Goal: Check status

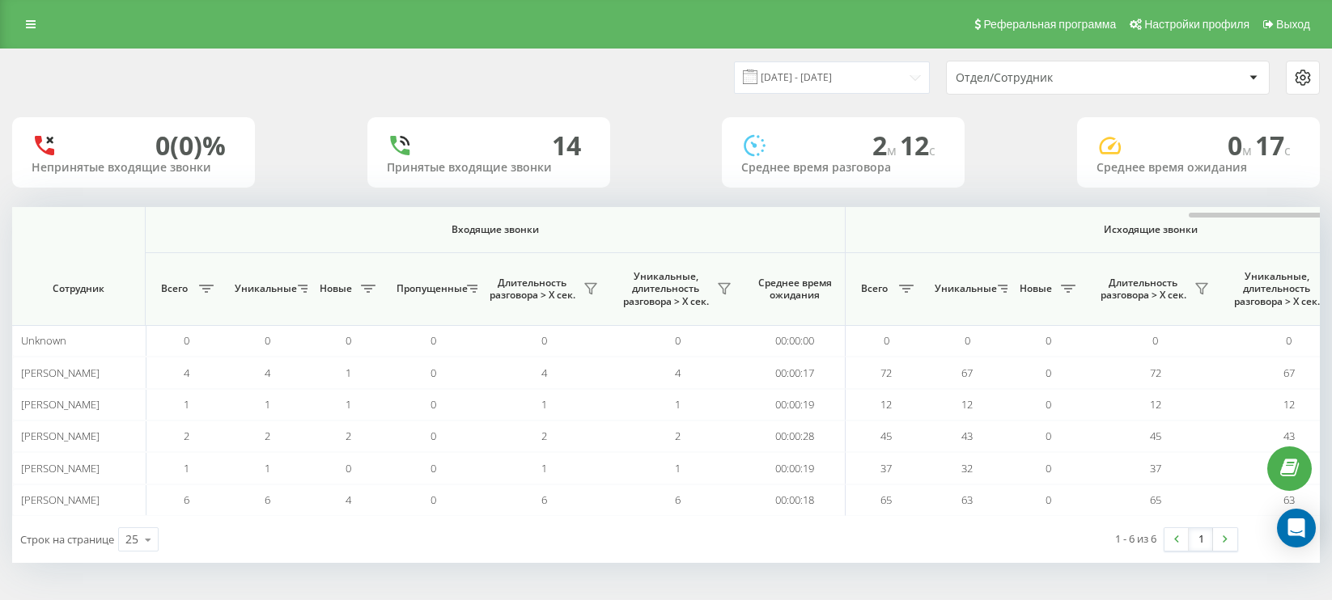
scroll to position [0, 745]
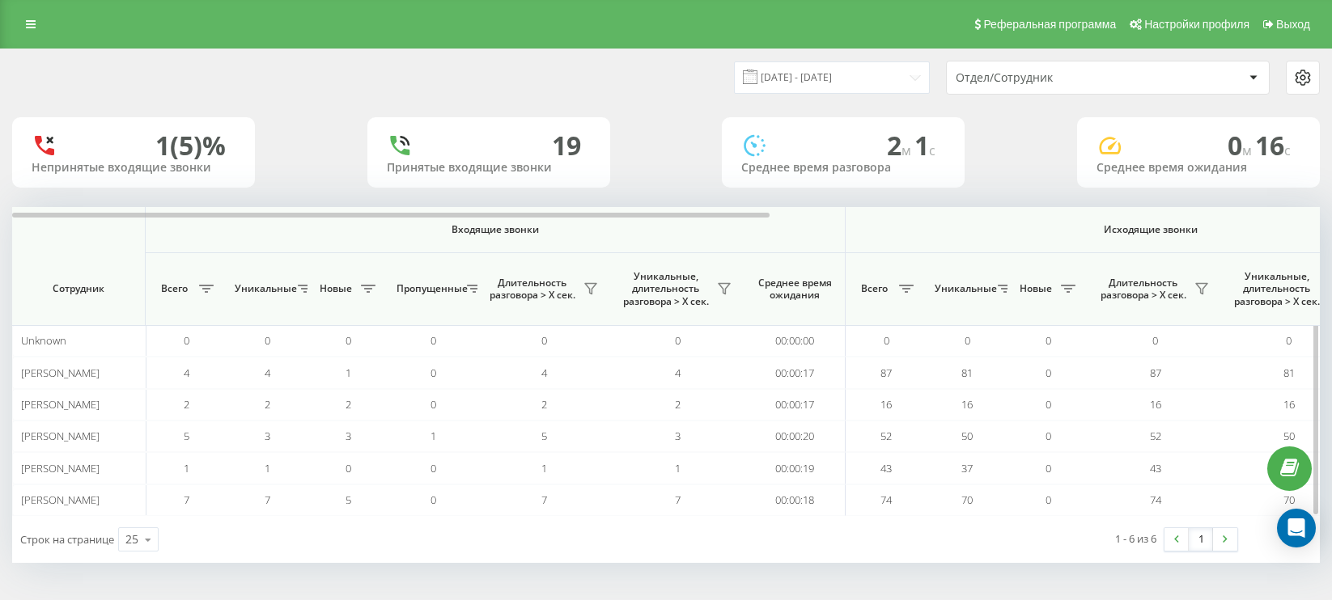
scroll to position [0, 6]
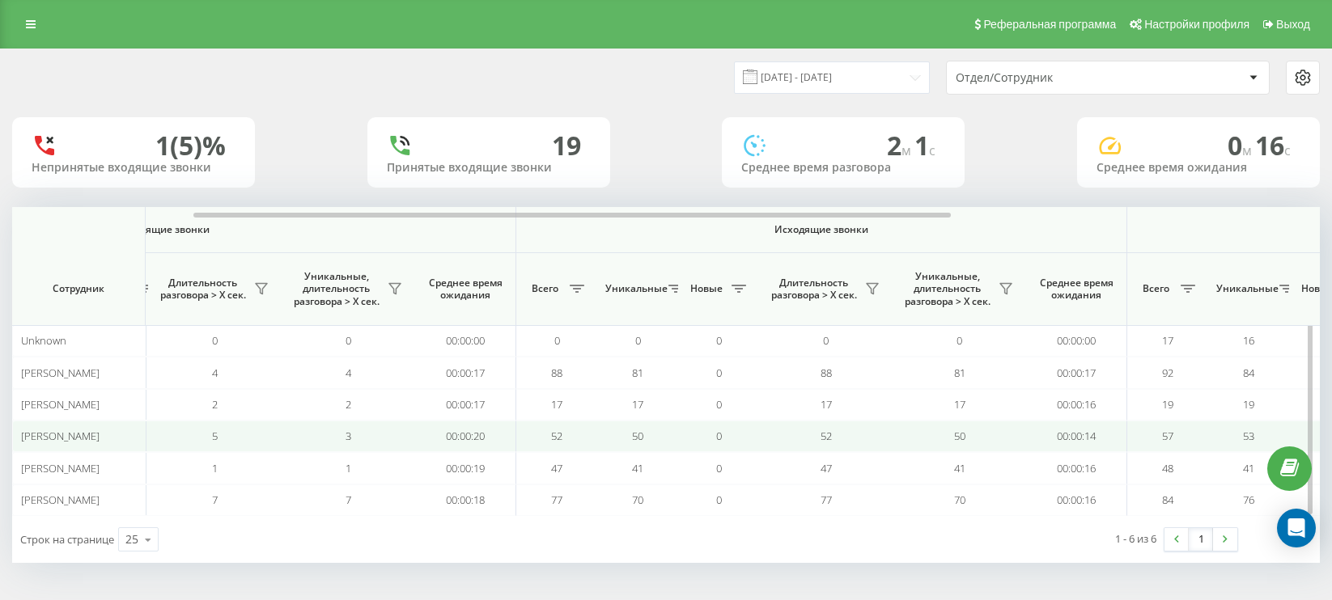
scroll to position [0, 300]
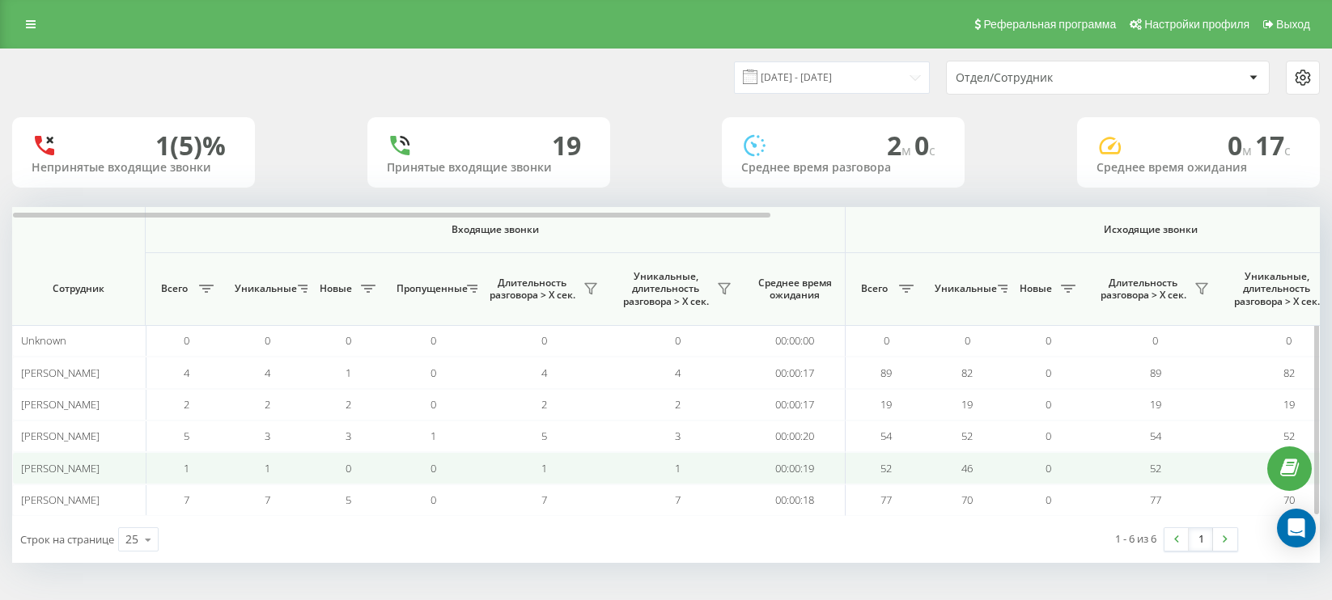
scroll to position [0, 2]
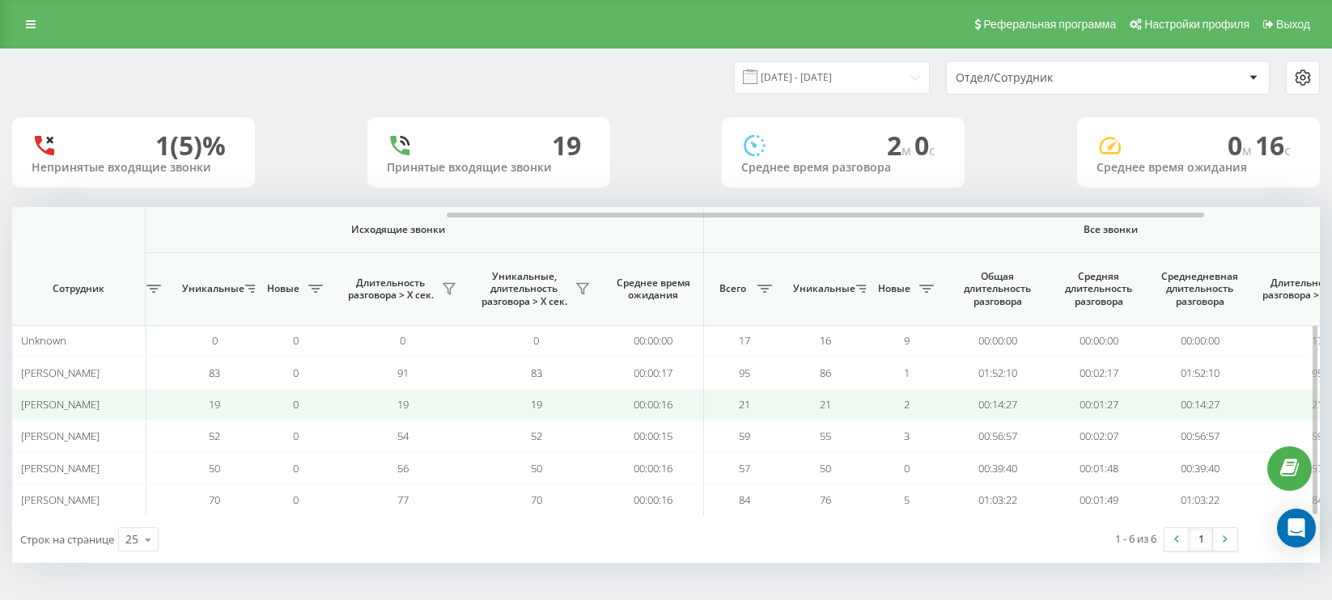
scroll to position [0, 753]
